Goal: Check status: Check status

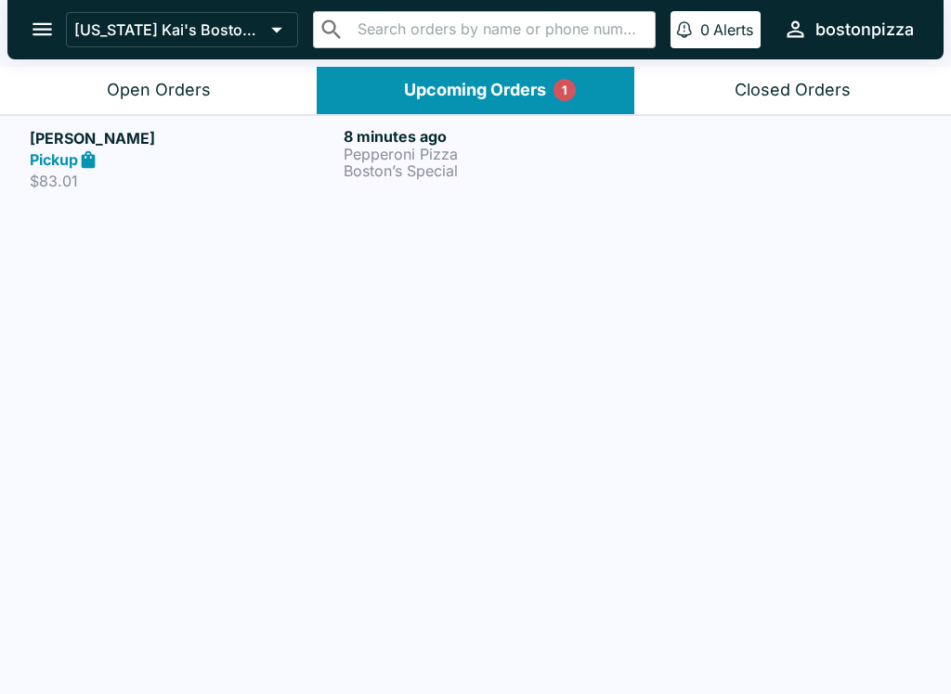
click at [232, 156] on div "Pickup" at bounding box center [183, 159] width 306 height 21
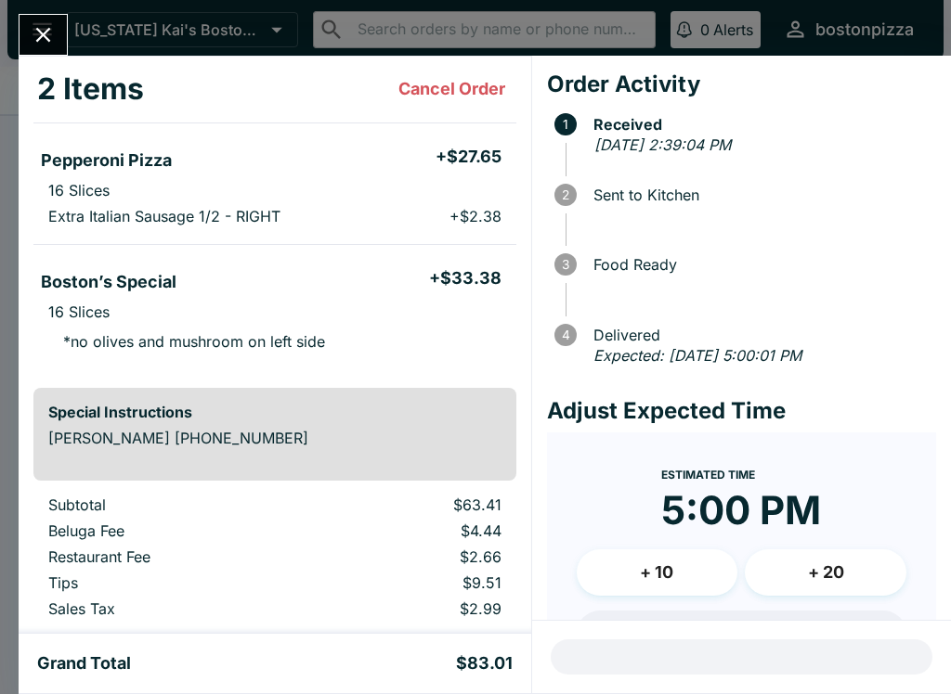
scroll to position [95, 0]
click at [38, 33] on icon "Close" at bounding box center [43, 34] width 25 height 25
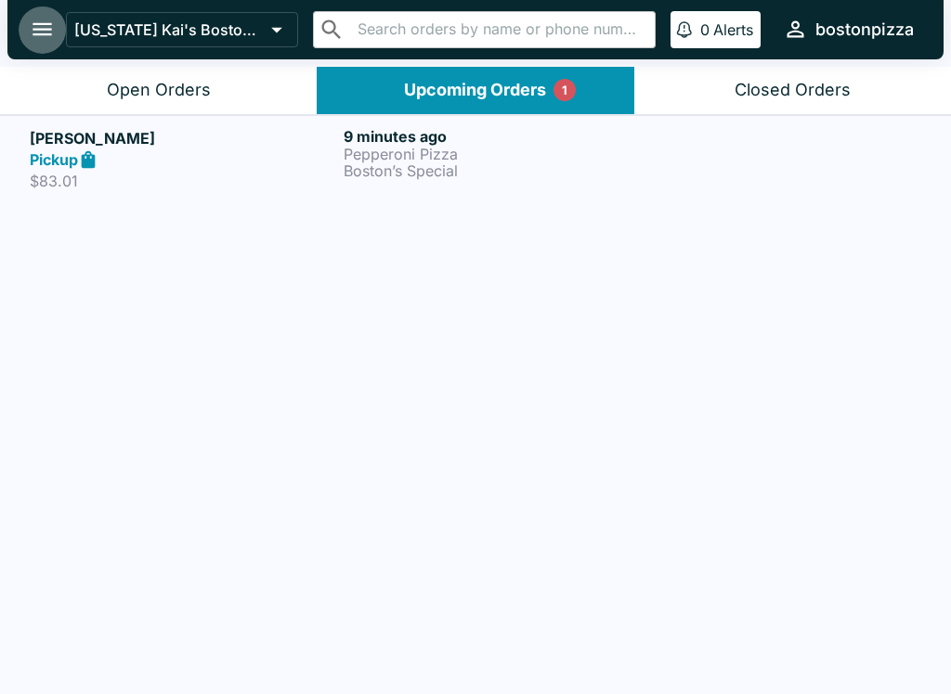
click at [31, 35] on icon "open drawer" at bounding box center [42, 29] width 25 height 25
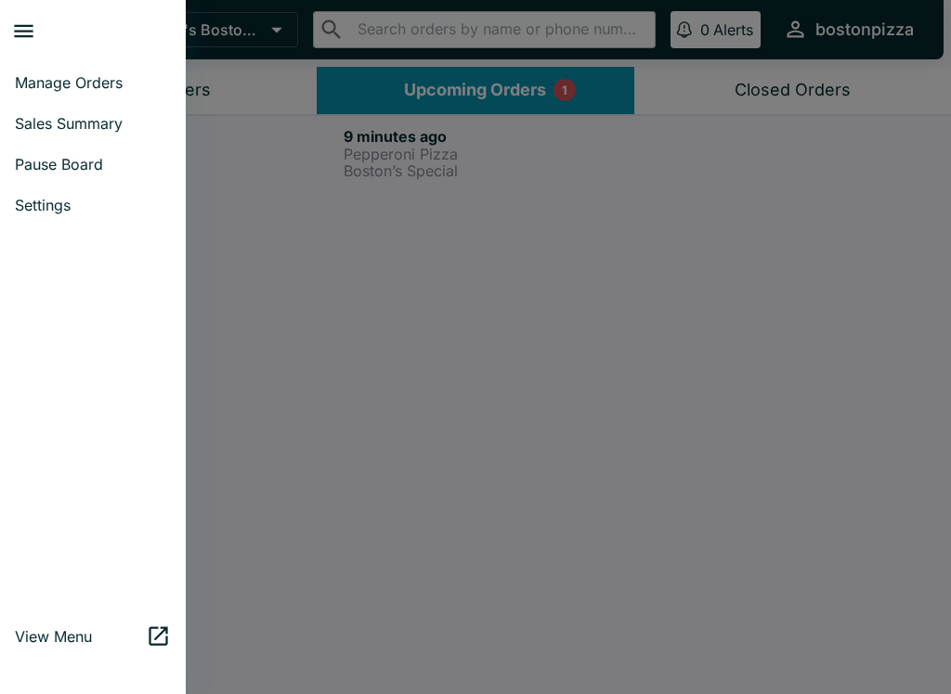
click at [38, 85] on span "Manage Orders" at bounding box center [93, 82] width 156 height 19
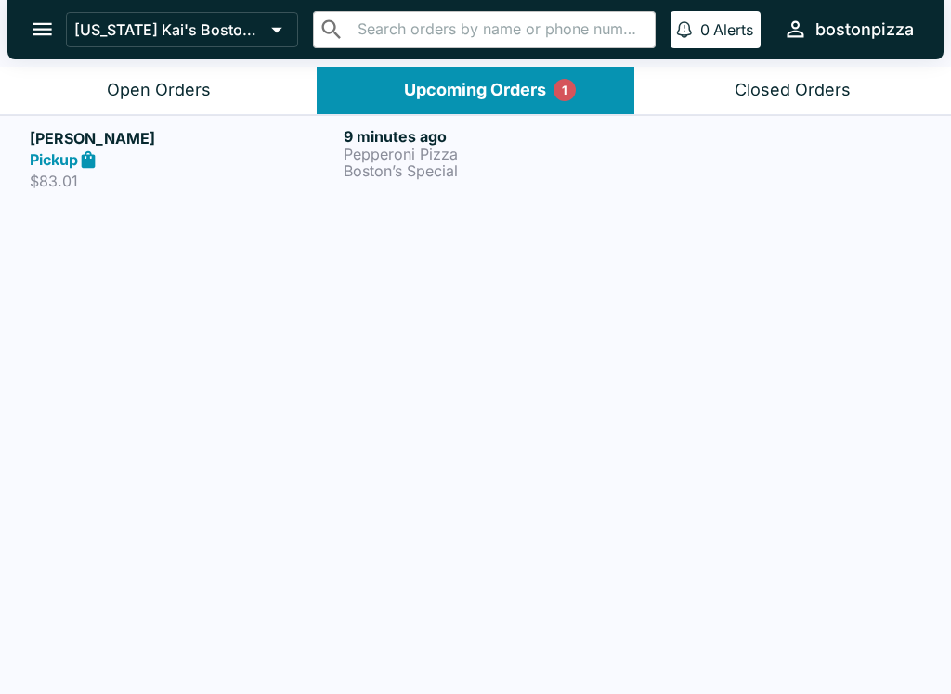
click at [31, 27] on icon "open drawer" at bounding box center [42, 29] width 25 height 25
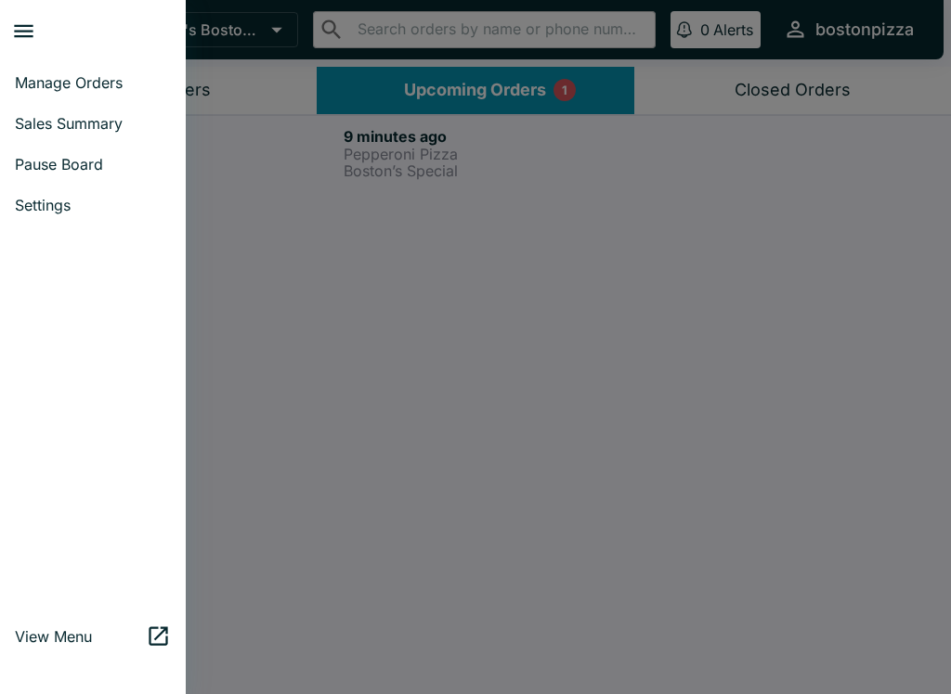
click at [32, 120] on span "Sales Summary" at bounding box center [93, 123] width 156 height 19
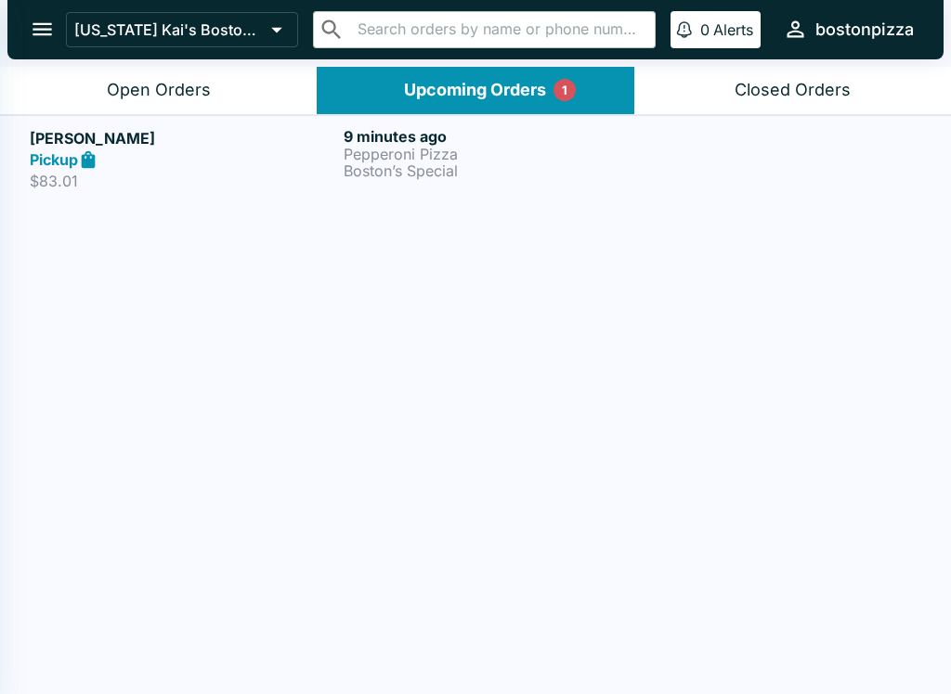
select select "03:00"
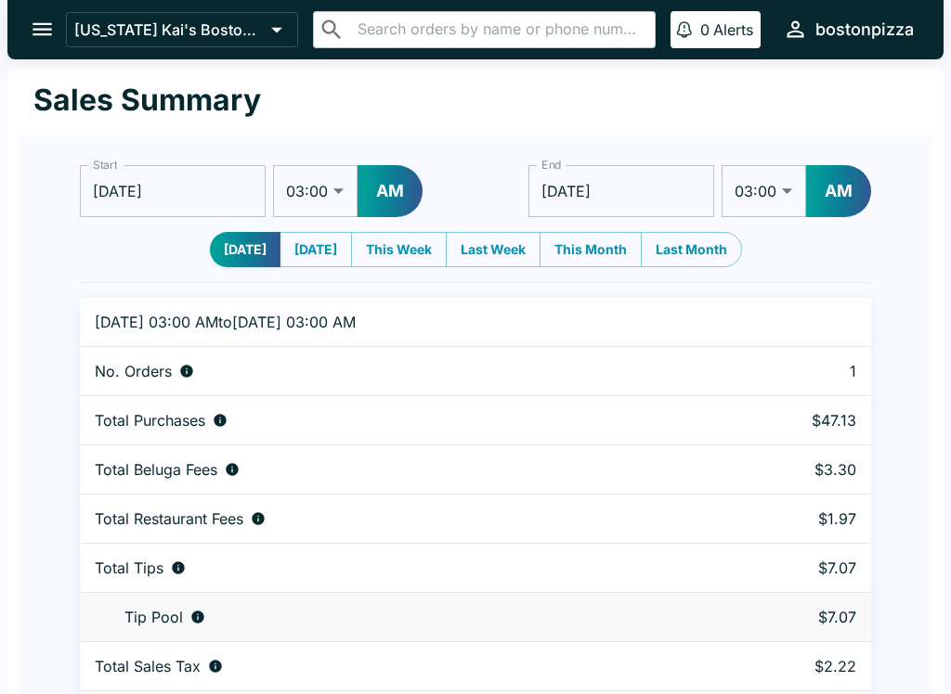
click at [33, 22] on icon "open drawer" at bounding box center [42, 29] width 25 height 25
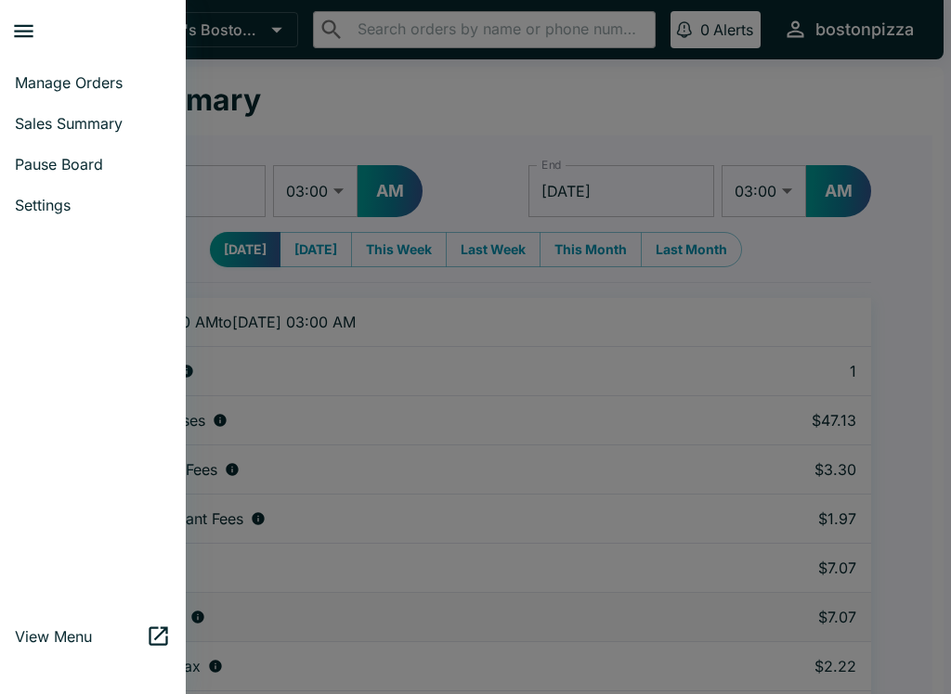
click at [35, 80] on span "Manage Orders" at bounding box center [93, 82] width 156 height 19
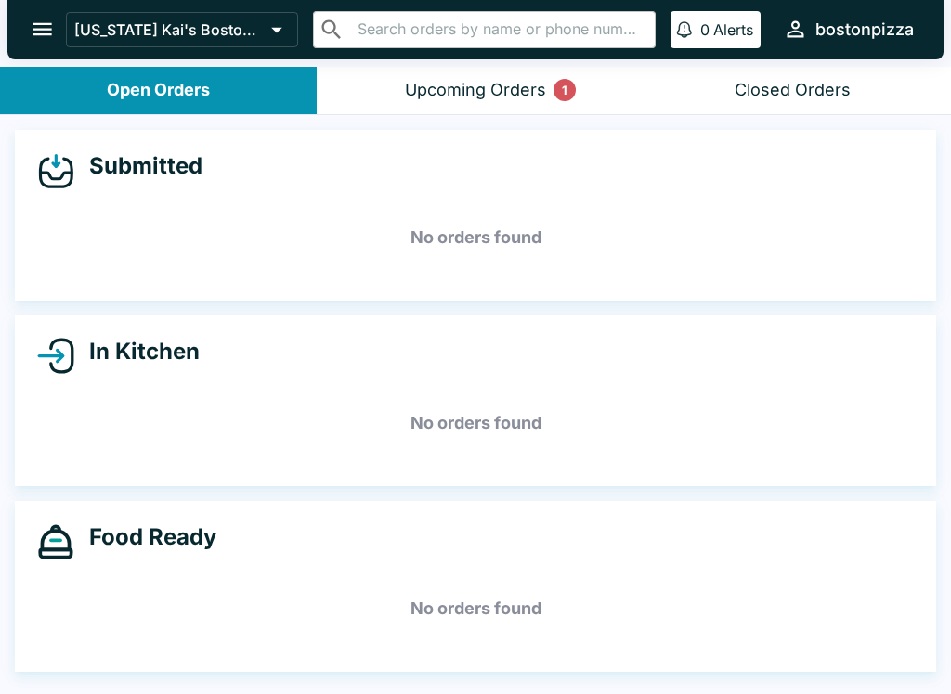
click at [36, 22] on icon "open drawer" at bounding box center [42, 29] width 25 height 25
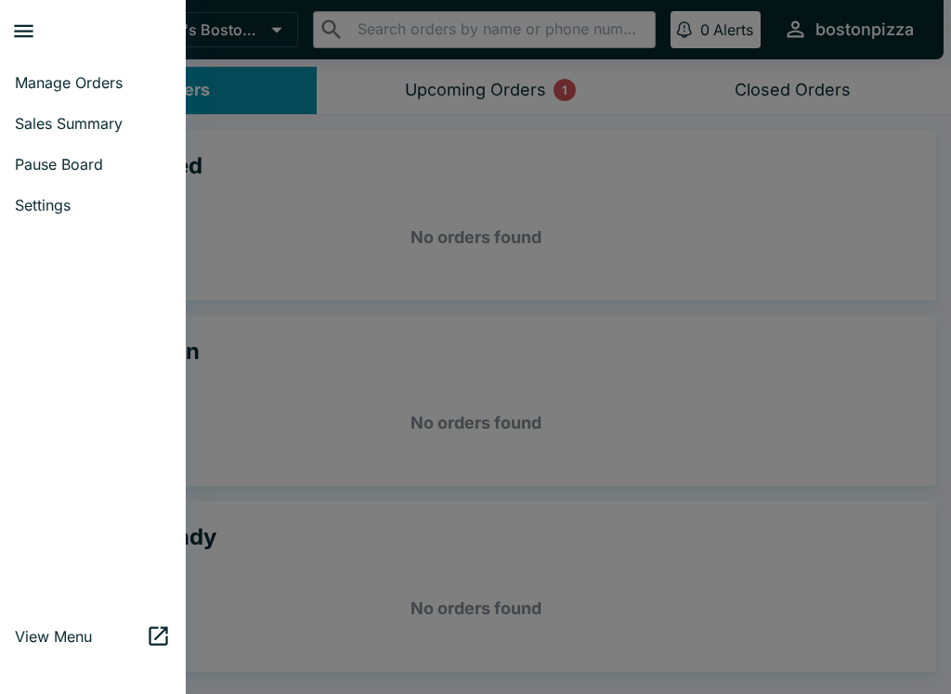
click at [50, 117] on span "Sales Summary" at bounding box center [93, 123] width 156 height 19
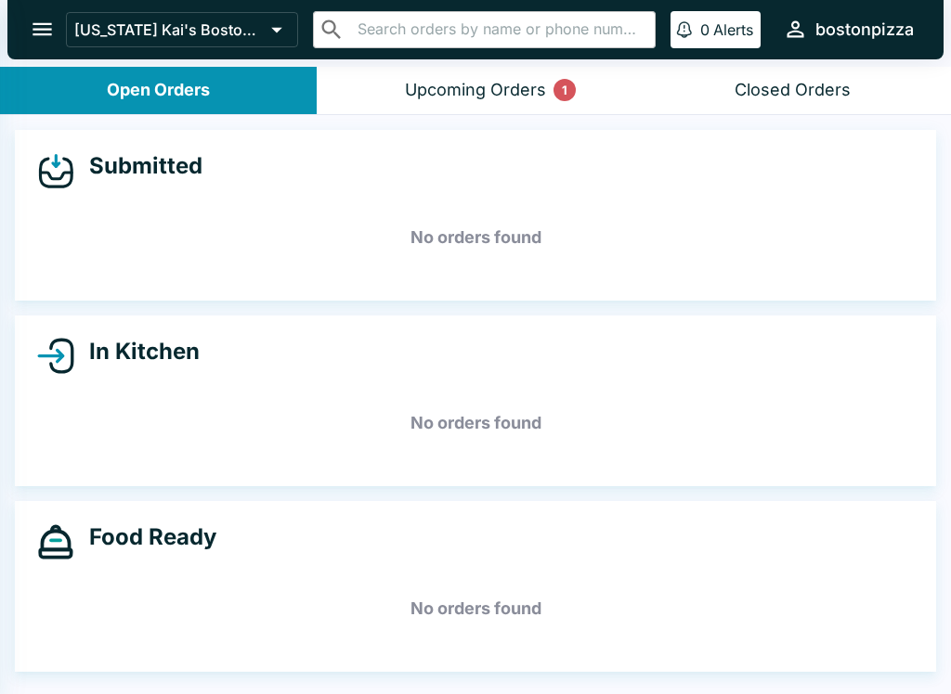
select select "03:00"
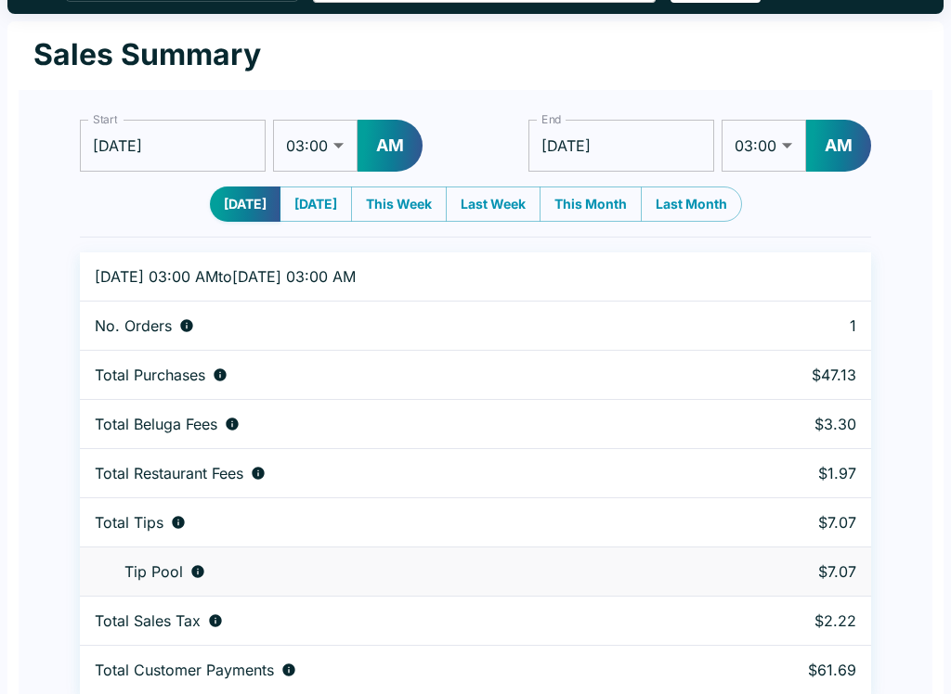
scroll to position [57, 0]
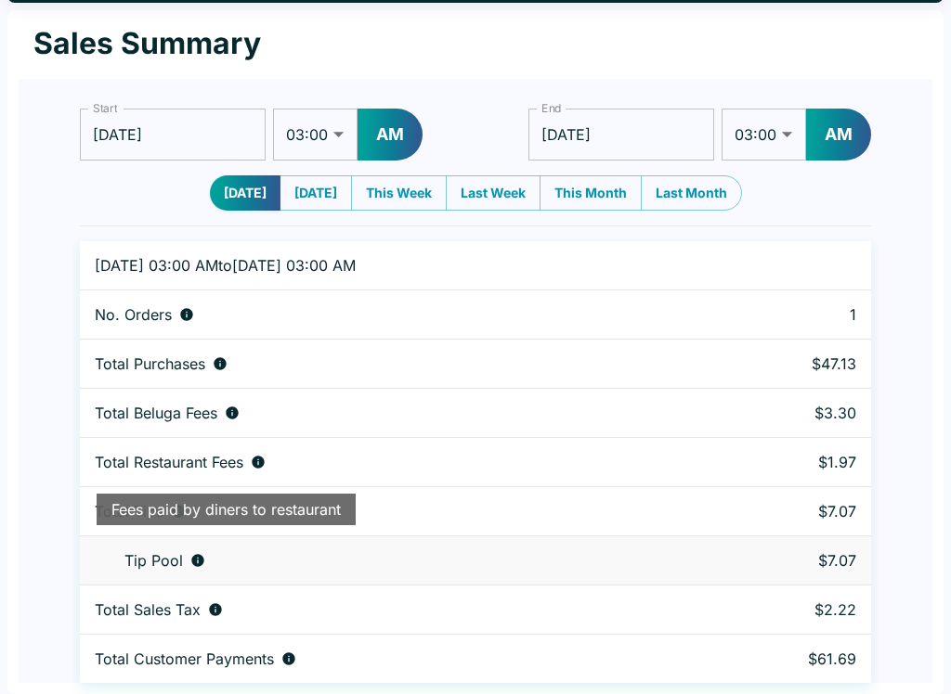
click at [25, 511] on div "Start [DATE] Start 01:00 01:30 02:00 02:30 03:00 03:30 04:00 04:30 05:00 05:30 …" at bounding box center [476, 381] width 914 height 604
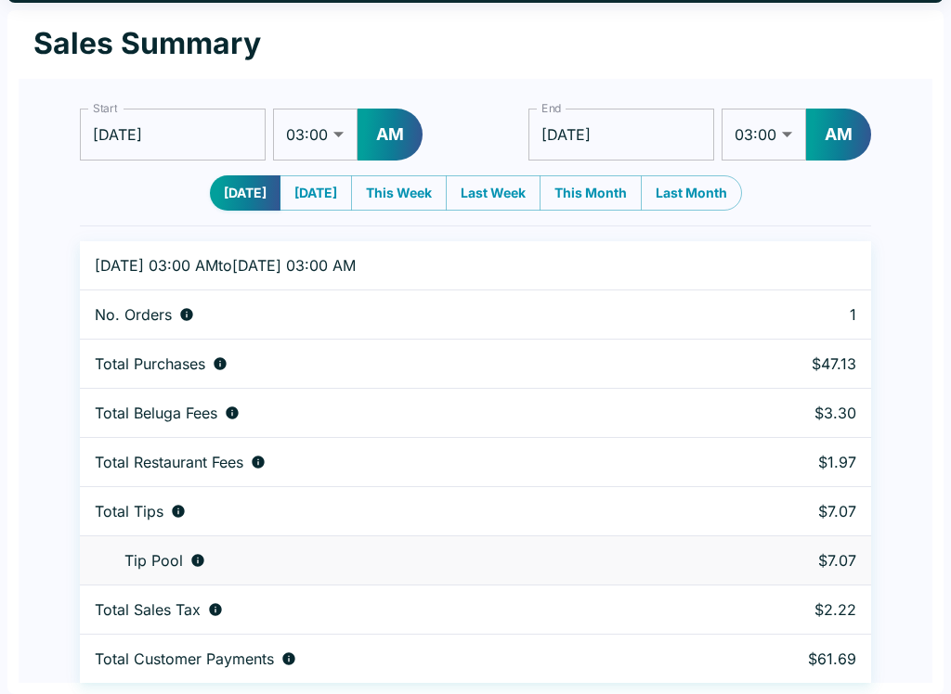
click at [29, 556] on div "Start [DATE] Start 01:00 01:30 02:00 02:30 03:00 03:30 04:00 04:30 05:00 05:30 …" at bounding box center [476, 381] width 914 height 604
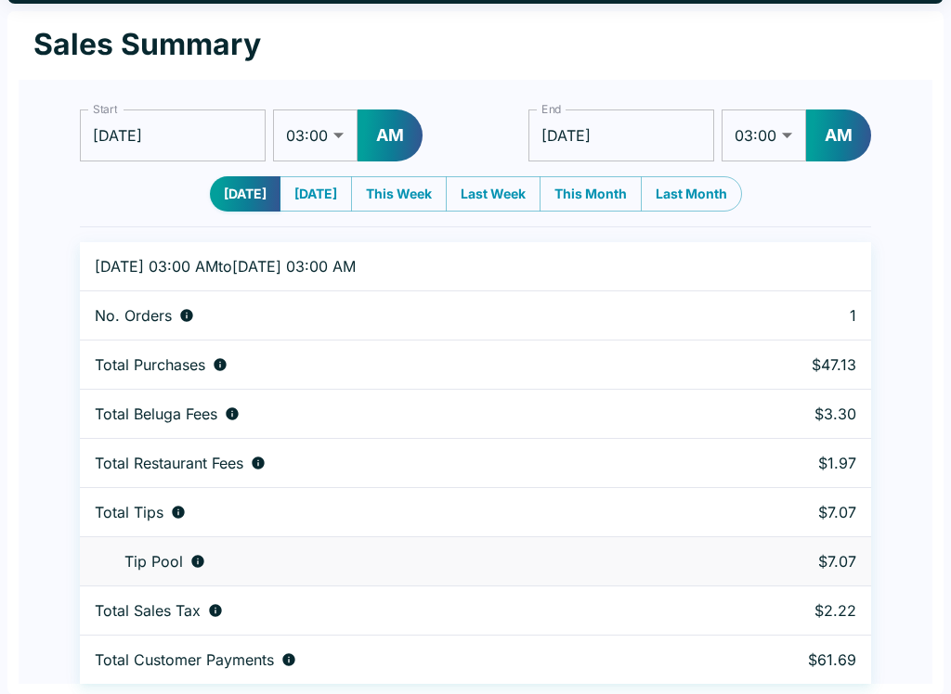
scroll to position [52, 0]
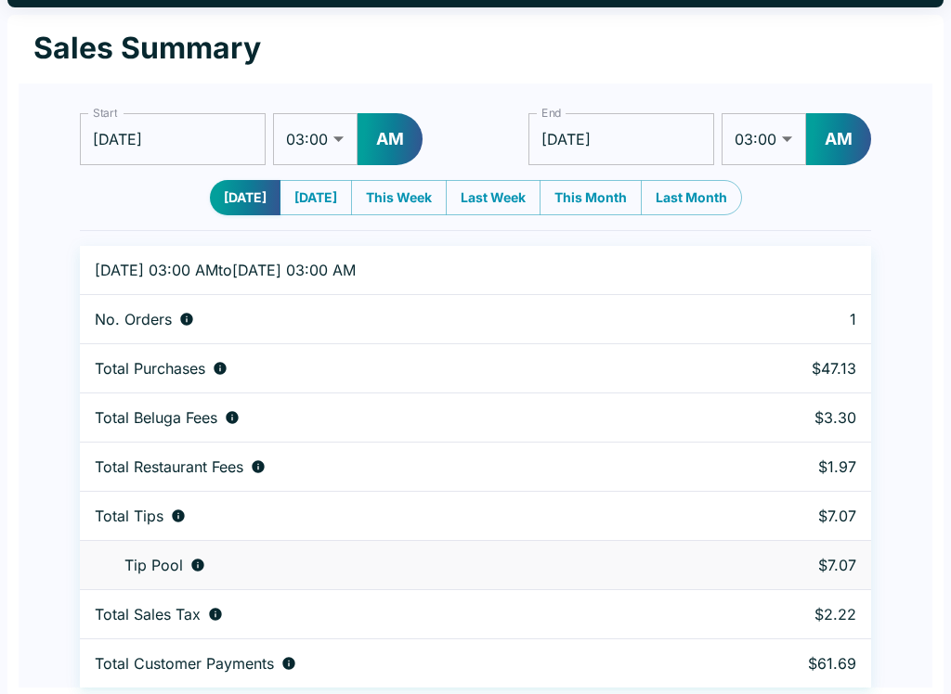
click at [484, 688] on div "Sales Summary Start [DATE] Start 01:00 01:30 02:00 02:30 03:00 03:30 04:00 04:3…" at bounding box center [475, 357] width 936 height 684
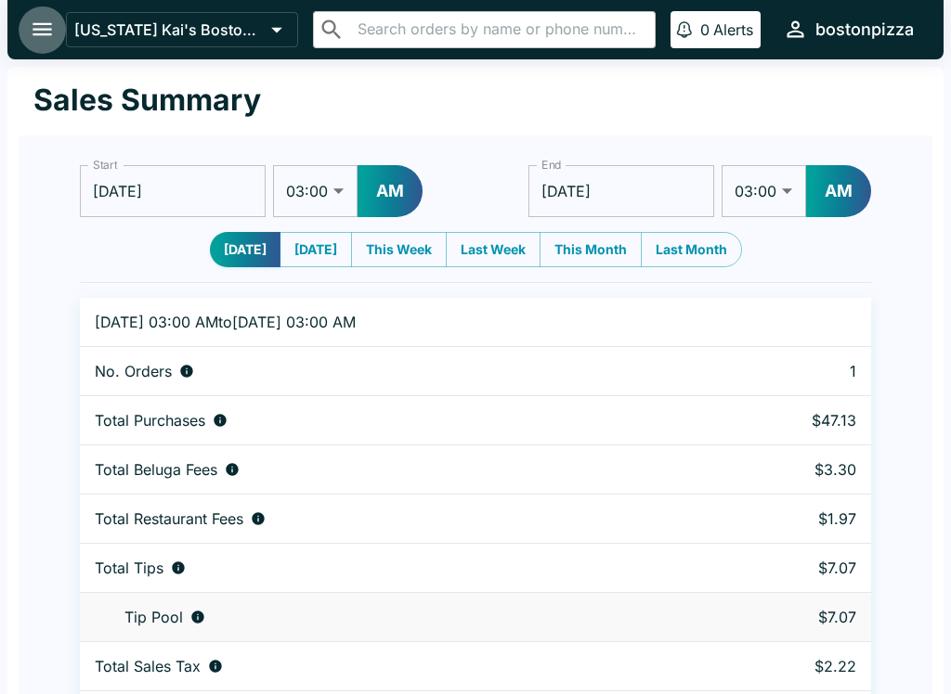
click at [47, 31] on icon "open drawer" at bounding box center [41, 29] width 19 height 13
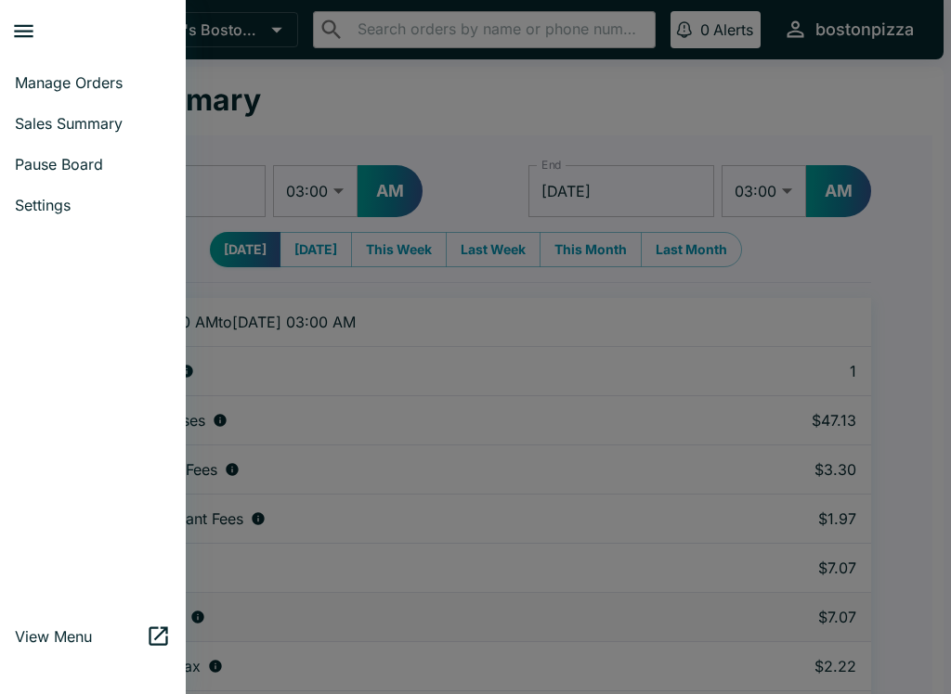
click at [56, 83] on span "Manage Orders" at bounding box center [93, 82] width 156 height 19
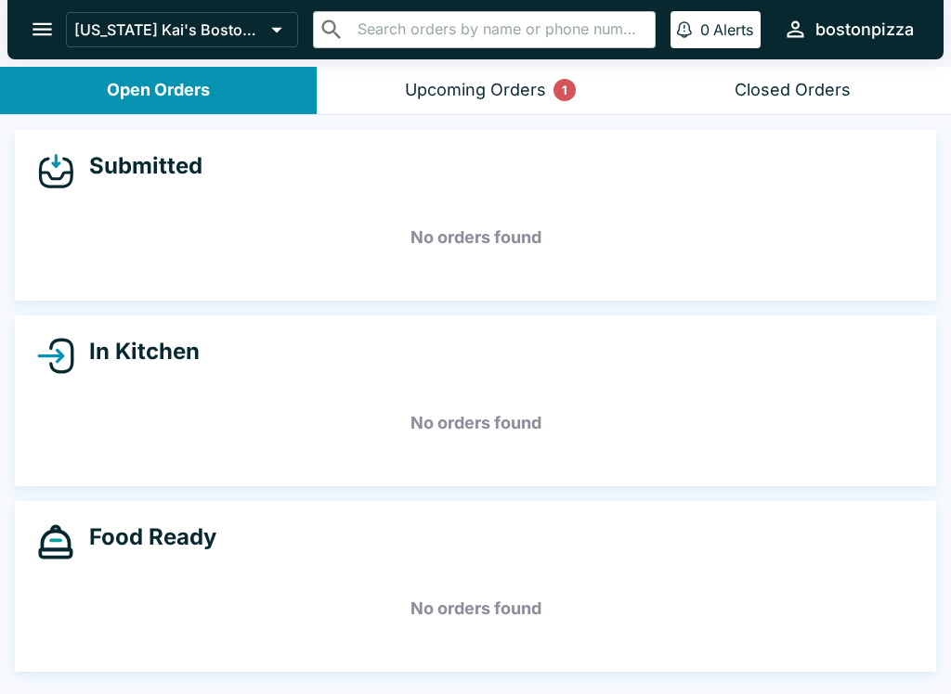
click at [473, 112] on button "Upcoming Orders 1" at bounding box center [475, 90] width 317 height 47
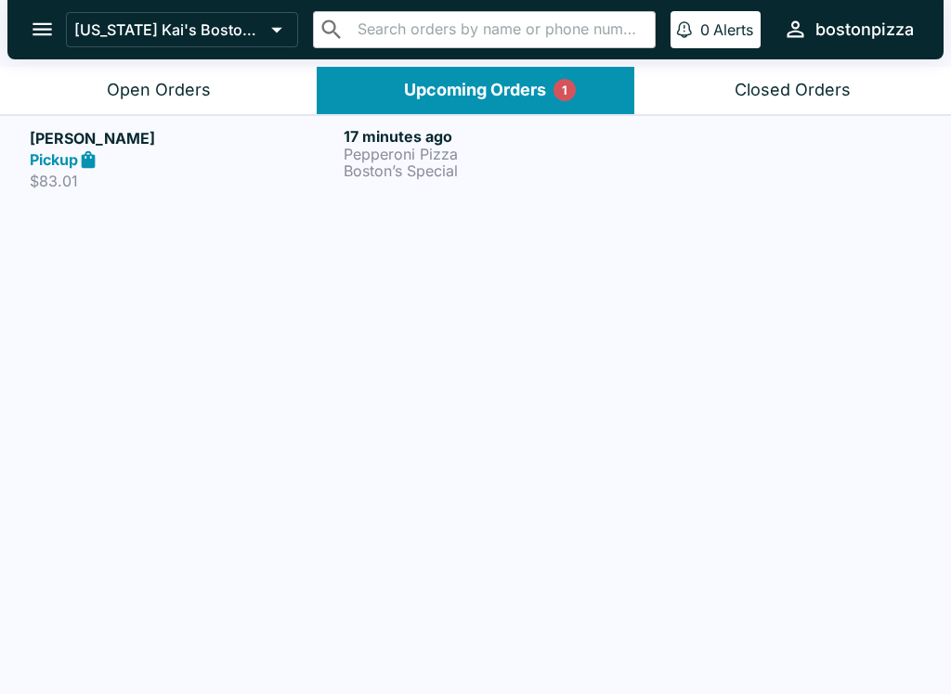
click at [475, 115] on link "[PERSON_NAME] Pickup $83.01 17 minutes ago Pepperoni Pizza Boston’s Special" at bounding box center [475, 158] width 951 height 87
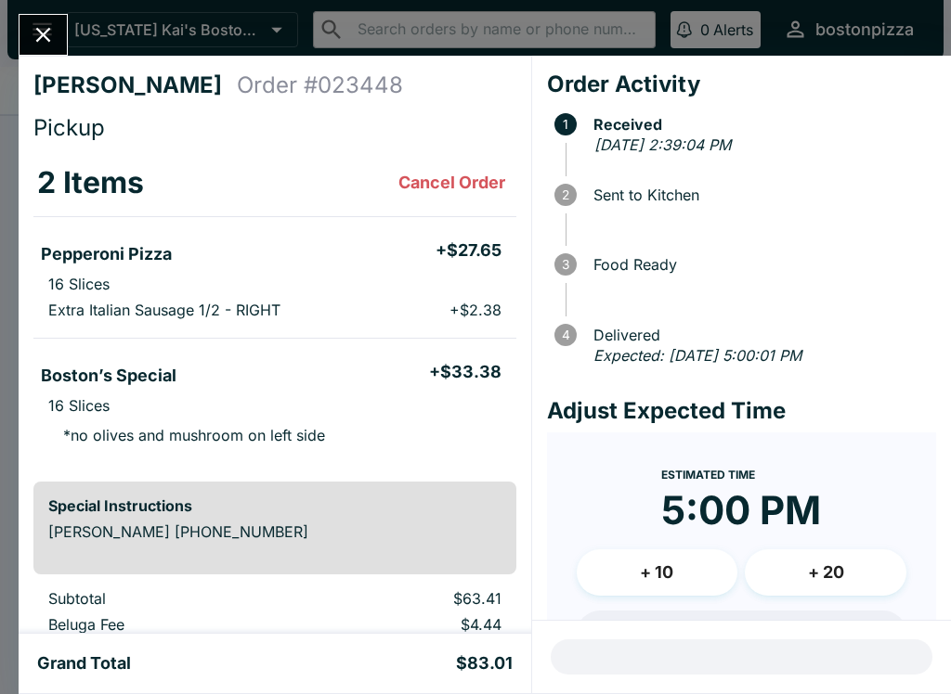
click at [50, 12] on div "[PERSON_NAME] Order # 023448 Pickup 2 Items Cancel Order Pepperoni Pizza + $27.…" at bounding box center [475, 347] width 951 height 694
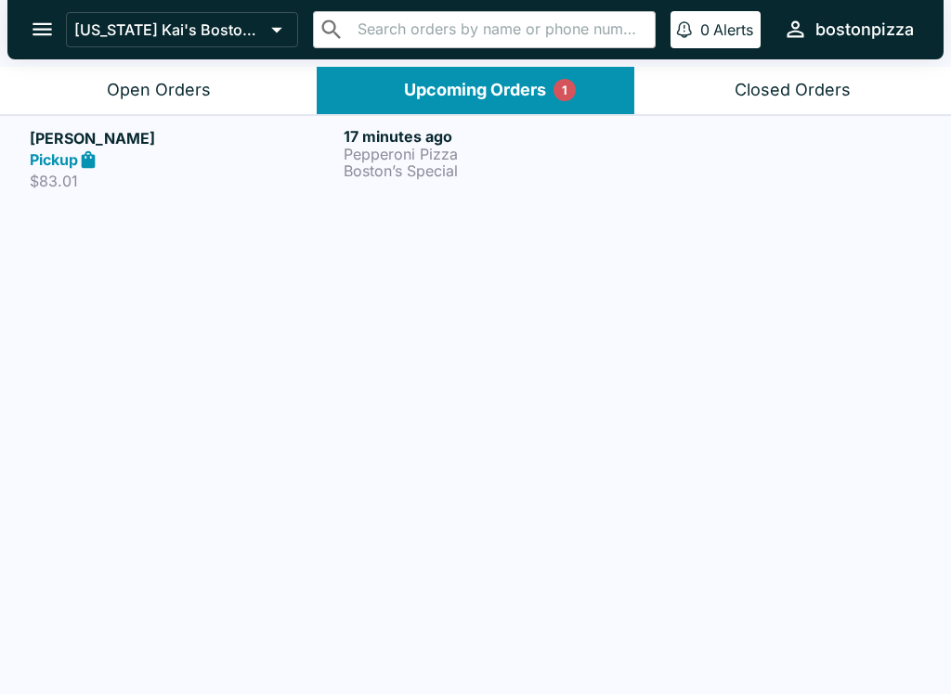
click at [123, 92] on div "Open Orders" at bounding box center [159, 90] width 104 height 21
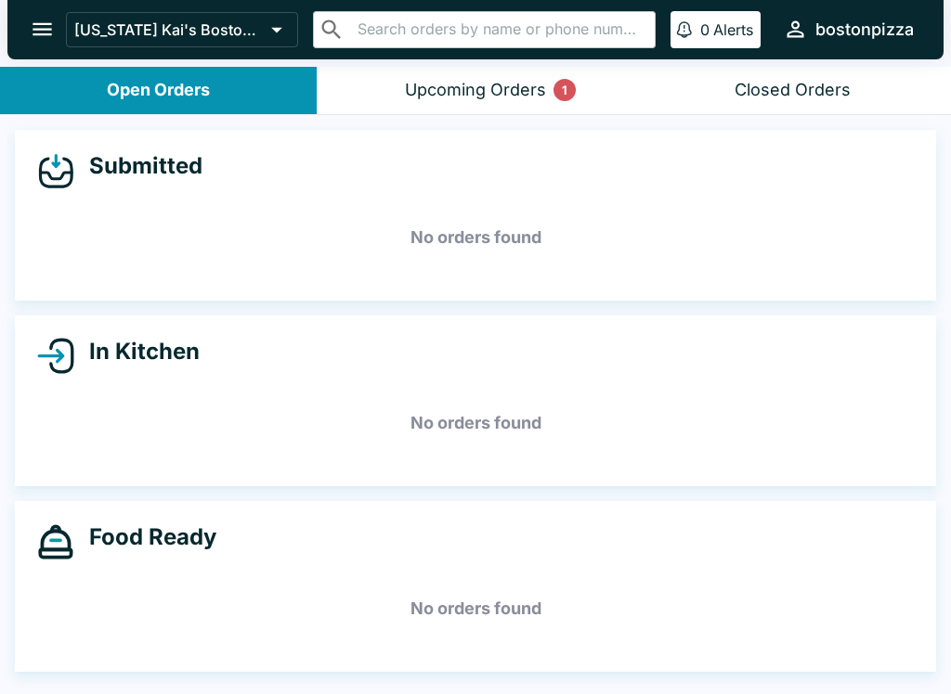
click at [527, 71] on button "Upcoming Orders 1" at bounding box center [475, 90] width 317 height 47
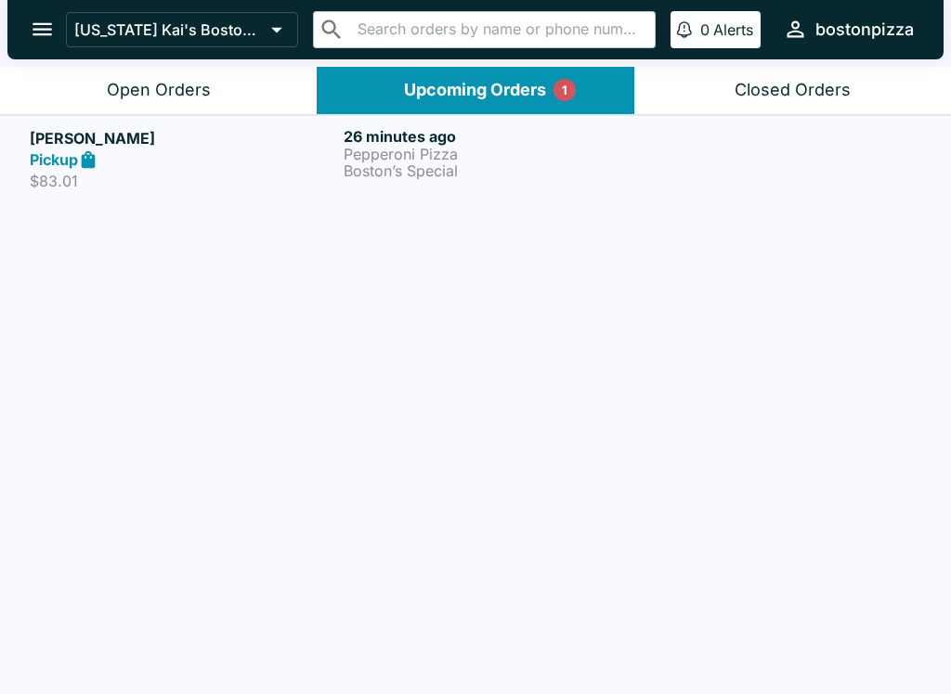
click at [620, 164] on p "Boston’s Special" at bounding box center [497, 170] width 306 height 17
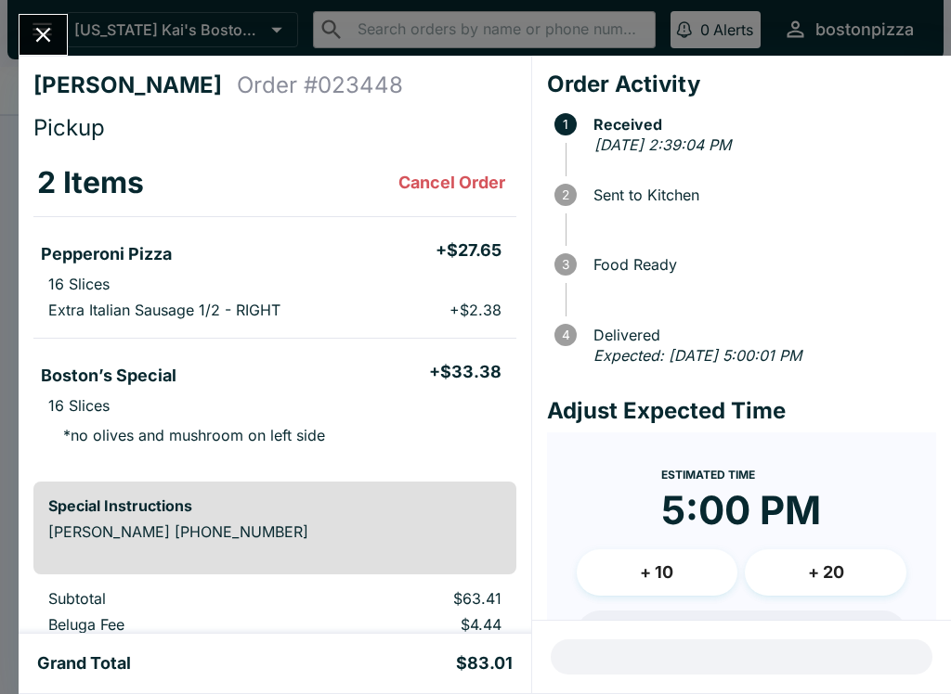
click at [51, 48] on button "Close" at bounding box center [42, 35] width 47 height 40
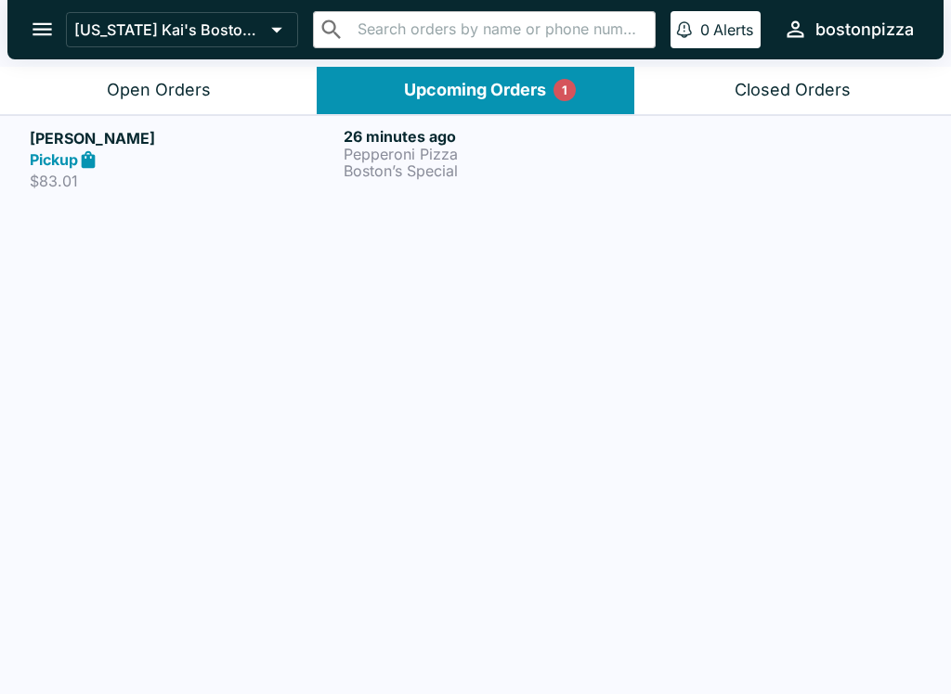
click at [136, 25] on p "[US_STATE] Kai's Boston Pizza" at bounding box center [168, 29] width 189 height 19
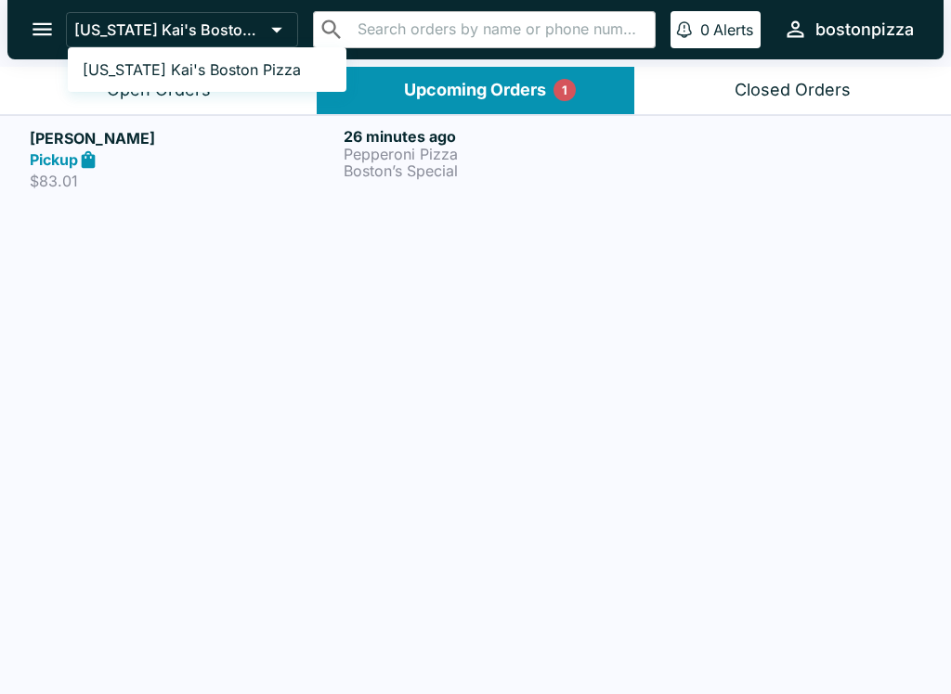
click at [307, 435] on div at bounding box center [475, 347] width 951 height 694
